Goal: Check status: Check status

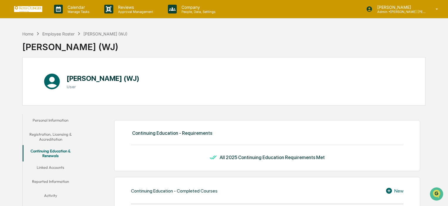
click at [38, 3] on link at bounding box center [31, 9] width 35 height 18
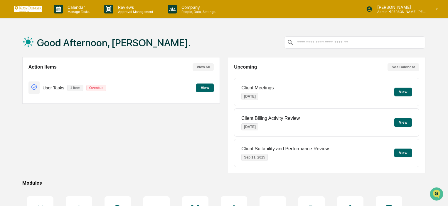
click at [195, 68] on button "View All" at bounding box center [202, 67] width 21 height 8
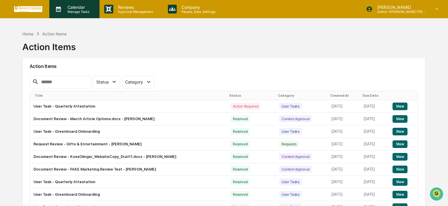
click at [75, 11] on p "Manage Tasks" at bounding box center [78, 12] width 30 height 4
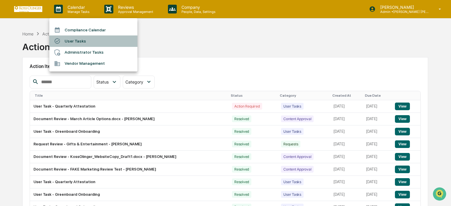
click at [72, 45] on li "User Tasks" at bounding box center [93, 41] width 88 height 11
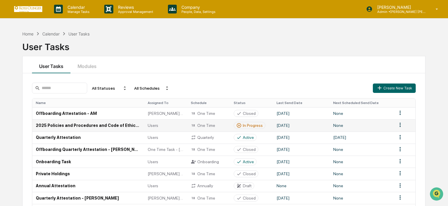
click at [250, 125] on div "In Progress" at bounding box center [253, 125] width 20 height 5
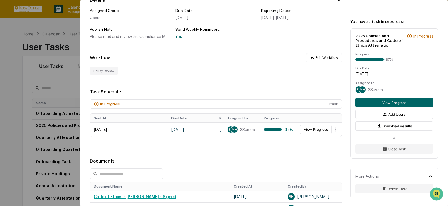
scroll to position [117, 0]
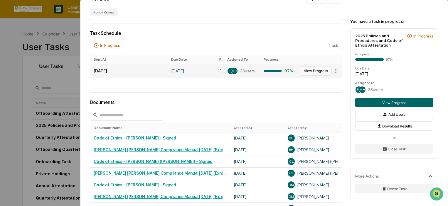
click at [303, 70] on button "View Progress" at bounding box center [316, 70] width 32 height 9
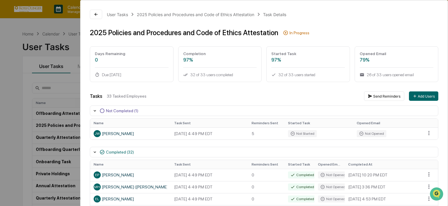
click at [21, 123] on div "User Tasks 2025 Policies and Procedures and Code of Ethics Attestation Task Det…" at bounding box center [224, 103] width 448 height 206
